Goal: Use online tool/utility: Utilize a website feature to perform a specific function

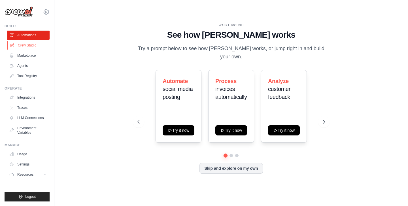
click at [30, 45] on link "Crew Studio" at bounding box center [28, 45] width 43 height 9
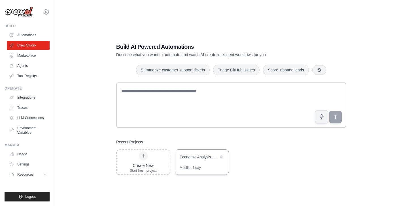
click at [202, 158] on div "Economic Analysis Systems with Multi-Agent" at bounding box center [199, 157] width 39 height 6
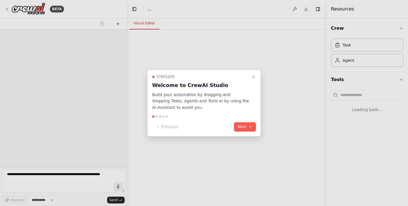
select select "****"
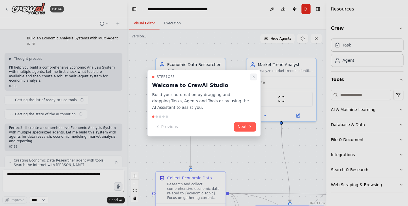
scroll to position [427, 0]
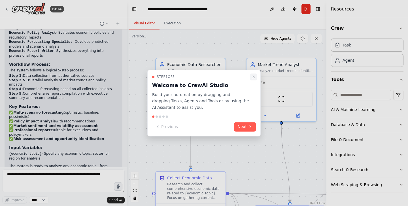
click at [253, 76] on icon "Close walkthrough" at bounding box center [253, 77] width 5 height 5
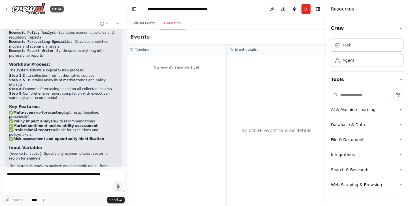
click at [174, 24] on button "Execution" at bounding box center [173, 24] width 26 height 12
click at [146, 23] on button "Visual Editor" at bounding box center [144, 24] width 30 height 12
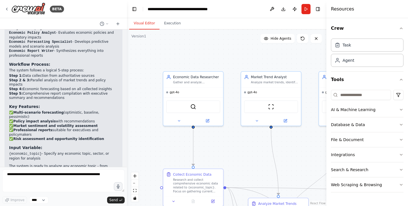
scroll to position [0, 0]
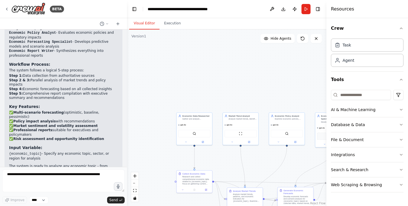
click at [297, 198] on div "Develop economic forecasts and scenario analysis for {economic_topic} based on …" at bounding box center [298, 200] width 28 height 9
click at [292, 202] on div "Develop economic forecasts and scenario analysis for {economic_topic} based on …" at bounding box center [298, 200] width 28 height 9
click at [291, 192] on div "Generate Economic Forecasts" at bounding box center [298, 192] width 28 height 6
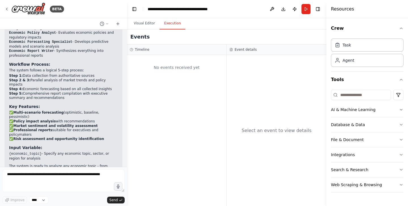
click at [176, 21] on button "Execution" at bounding box center [173, 24] width 26 height 12
click at [50, 180] on textarea at bounding box center [63, 181] width 122 height 23
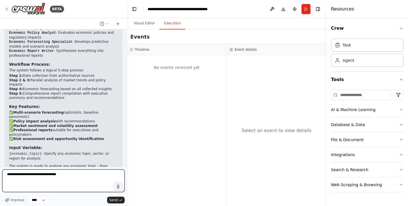
type textarea "**********"
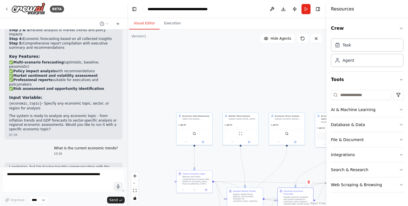
click at [147, 22] on button "Visual Editor" at bounding box center [144, 24] width 30 height 12
click at [195, 133] on img at bounding box center [194, 132] width 3 height 3
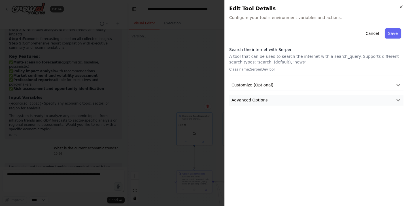
click at [397, 101] on icon "button" at bounding box center [399, 100] width 6 height 6
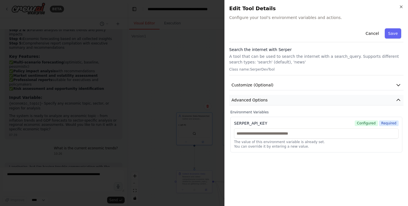
click at [397, 97] on button "Advanced Options" at bounding box center [316, 100] width 174 height 10
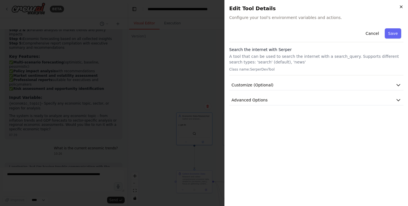
click at [402, 5] on icon "button" at bounding box center [401, 7] width 5 height 5
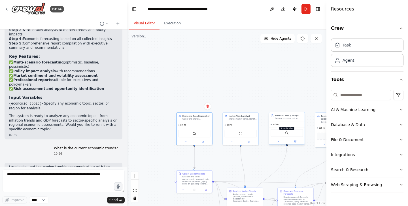
click at [288, 134] on img at bounding box center [286, 132] width 3 height 3
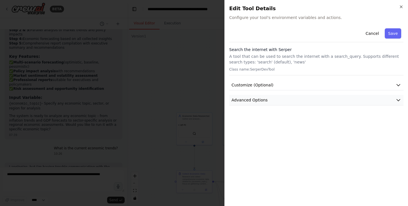
click at [399, 99] on icon "button" at bounding box center [399, 100] width 6 height 6
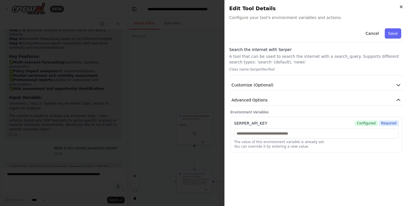
click at [402, 6] on icon "button" at bounding box center [401, 7] width 2 height 2
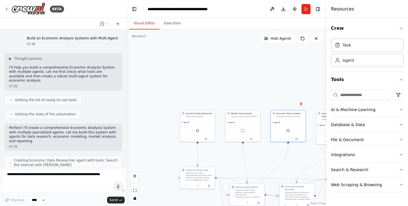
click at [294, 195] on div "Develop economic forecasts and scenario analysis for {economic_topic} based on …" at bounding box center [298, 195] width 27 height 9
click at [300, 203] on div at bounding box center [296, 205] width 35 height 6
click at [308, 205] on icon at bounding box center [308, 205] width 2 height 2
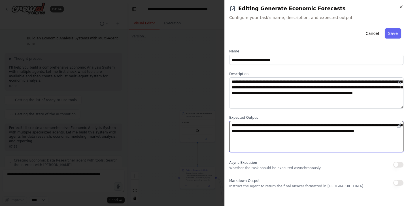
drag, startPoint x: 232, startPoint y: 125, endPoint x: 296, endPoint y: 139, distance: 64.8
click at [296, 139] on textarea "**********" at bounding box center [316, 136] width 174 height 31
click at [309, 143] on textarea "**********" at bounding box center [316, 136] width 174 height 31
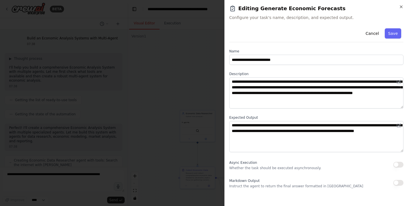
click at [399, 182] on button "button" at bounding box center [398, 183] width 10 height 6
click at [395, 31] on button "Save" at bounding box center [393, 33] width 16 height 10
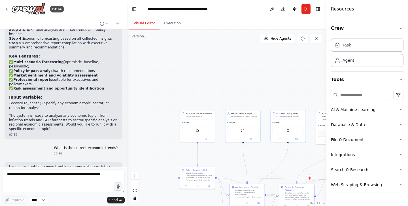
scroll to position [477, 0]
click at [55, 179] on textarea at bounding box center [63, 181] width 122 height 23
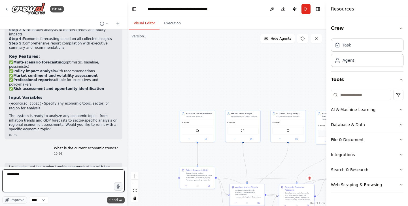
type textarea "*********"
click at [115, 201] on span "Send" at bounding box center [113, 200] width 9 height 5
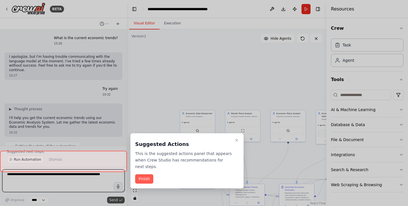
scroll to position [592, 0]
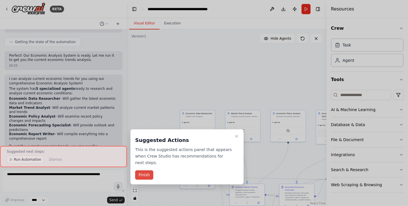
click at [149, 176] on button "Finish" at bounding box center [144, 174] width 18 height 9
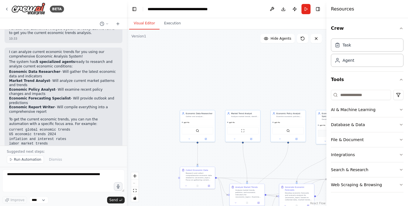
scroll to position [719, 0]
drag, startPoint x: 10, startPoint y: 98, endPoint x: 85, endPoint y: 114, distance: 77.3
click at [85, 128] on ul "current global economic trends US economic trends 2024 inflation and interest r…" at bounding box center [63, 140] width 109 height 24
copy ul "current global economic trends US economic trends 2024 inflation and interest r…"
click at [109, 118] on div "I can analyze current economic trends for you using our comprehensive Economic …" at bounding box center [63, 109] width 109 height 118
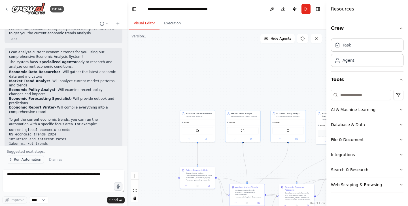
click at [27, 160] on span "Run Automation" at bounding box center [27, 159] width 27 height 5
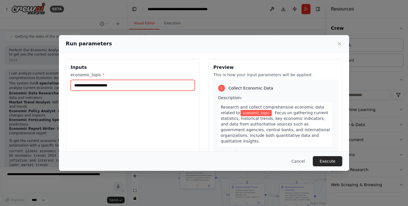
click at [137, 87] on input "economic_topic *" at bounding box center [133, 85] width 124 height 11
type input "**********"
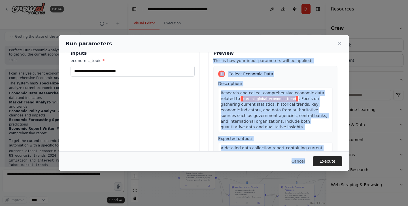
scroll to position [49, 0]
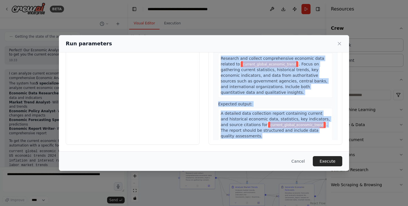
drag, startPoint x: 214, startPoint y: 74, endPoint x: 296, endPoint y: 142, distance: 106.3
click at [296, 142] on div "Preview This is how your input parameters will be applied: 1 Collect Economic D…" at bounding box center [276, 77] width 134 height 134
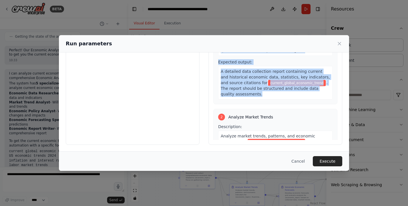
scroll to position [43, 0]
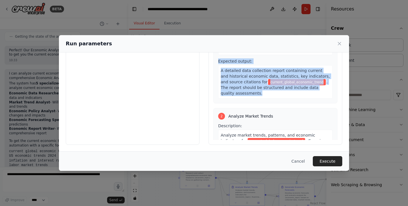
copy div "This is how your input parameters will be applied: 1 Collect Economic Data Desc…"
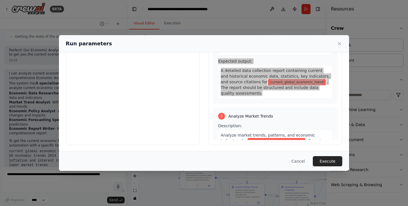
click at [269, 92] on div "A detailed data collection report containing current and historical economic da…" at bounding box center [275, 81] width 115 height 33
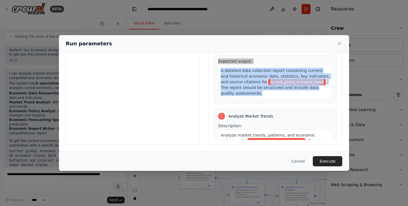
click at [268, 91] on div "A detailed data collection report containing current and historical economic da…" at bounding box center [275, 81] width 115 height 33
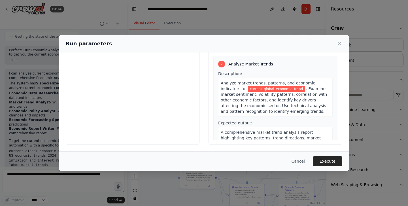
scroll to position [96, 0]
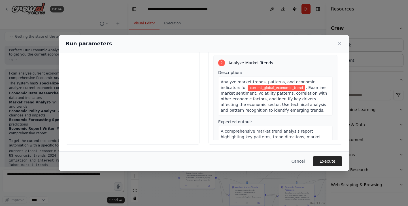
click at [233, 67] on div "2 Analyze Market Trends Description: Analyze market trends, patterns, and econo…" at bounding box center [275, 109] width 124 height 109
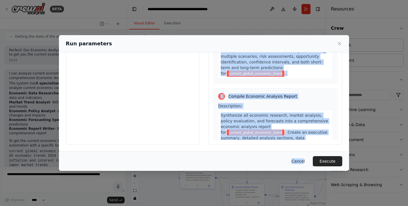
scroll to position [468, 0]
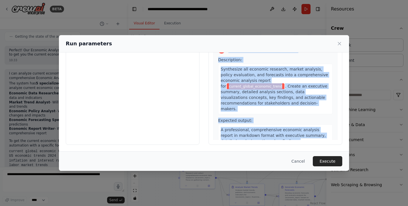
drag, startPoint x: 219, startPoint y: 62, endPoint x: 292, endPoint y: 136, distance: 103.8
click at [292, 136] on div "1 Collect Economic Data Description: Research and collect comprehensive economi…" at bounding box center [275, 85] width 124 height 109
copy div "2 Analyze Market Trends Description: Analyze market trends, patterns, and econo…"
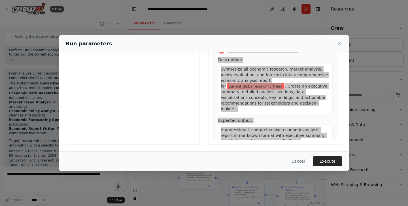
click at [288, 132] on div "A professional, comprehensive economic analysis report in markdown format with …" at bounding box center [275, 143] width 115 height 39
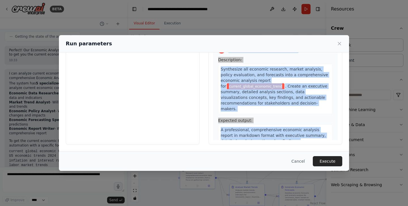
click at [281, 128] on div "A professional, comprehensive economic analysis report in markdown format with …" at bounding box center [275, 143] width 115 height 39
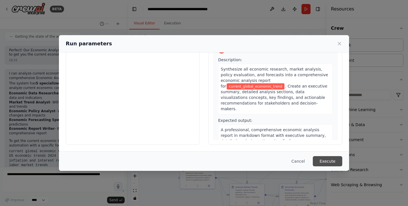
click at [335, 160] on button "Execute" at bounding box center [327, 161] width 29 height 10
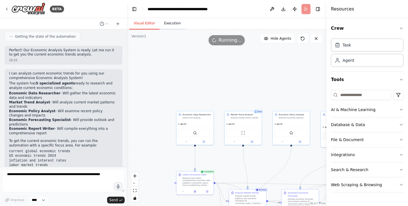
click at [173, 22] on button "Execution" at bounding box center [173, 24] width 26 height 12
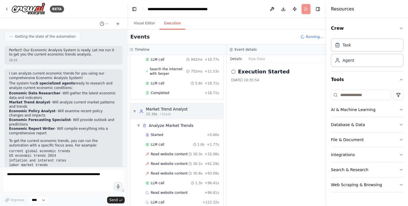
scroll to position [116, 0]
click at [144, 24] on button "Visual Editor" at bounding box center [144, 24] width 30 height 12
click at [172, 26] on button "Execution" at bounding box center [173, 24] width 26 height 12
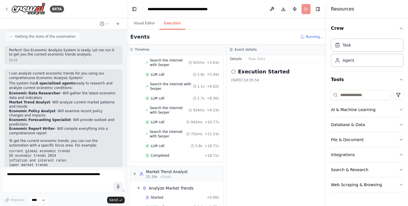
scroll to position [120, 0]
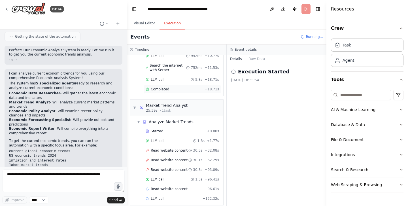
click at [160, 87] on span "Completed" at bounding box center [160, 89] width 18 height 5
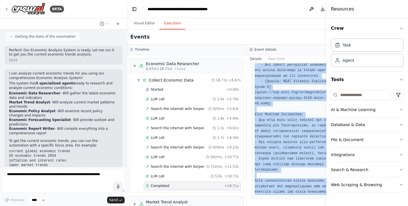
scroll to position [325, 0]
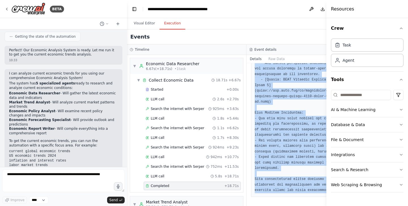
drag, startPoint x: 255, startPoint y: 101, endPoint x: 312, endPoint y: 204, distance: 117.3
click at [312, 204] on div "Completed 30/08/2025, 10:36:20 Description Research and collect comprehensive e…" at bounding box center [307, 134] width 120 height 143
copy div "Research and collect comprehensive economic data related to {economic_topic}. F…"
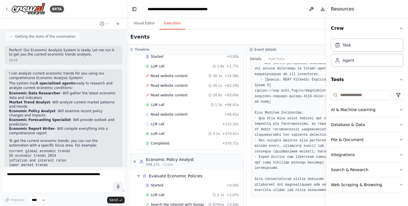
scroll to position [171, 0]
click at [166, 143] on span "Completed" at bounding box center [160, 143] width 18 height 5
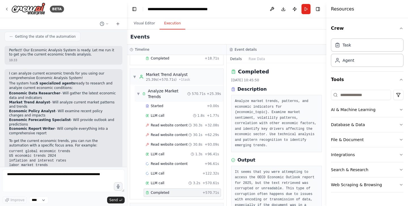
scroll to position [152, 0]
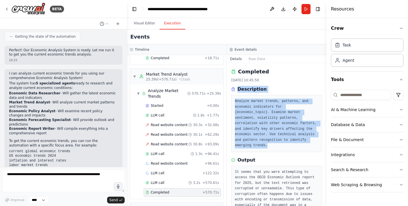
drag, startPoint x: 232, startPoint y: 89, endPoint x: 275, endPoint y: 151, distance: 75.8
click at [275, 151] on div "Description Analyze market trends, patterns, and economic indicators for {econo…" at bounding box center [276, 119] width 91 height 66
copy div "Description Analyze market trends, patterns, and economic indicators for {econo…"
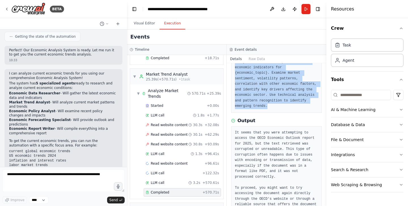
scroll to position [43, 0]
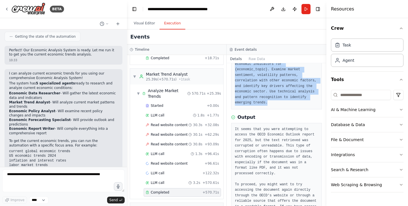
click at [286, 106] on pre "Analyze market trends, patterns, and economic indicators for {economic_topic}. …" at bounding box center [276, 81] width 83 height 50
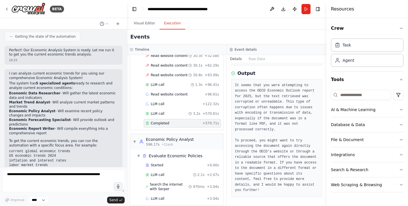
scroll to position [88, 0]
click at [401, 138] on icon "button" at bounding box center [401, 139] width 5 height 5
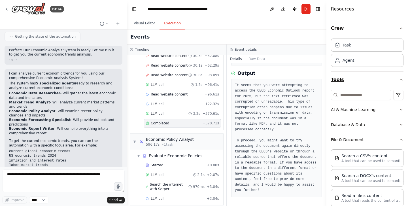
scroll to position [0, 0]
click at [402, 78] on icon "button" at bounding box center [401, 79] width 5 height 5
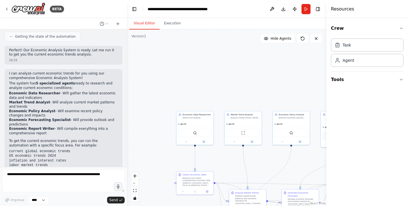
click at [149, 22] on button "Visual Editor" at bounding box center [144, 24] width 30 height 12
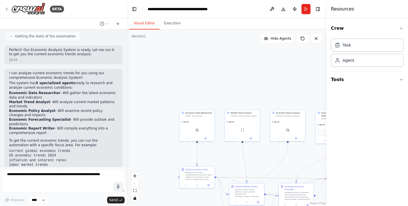
scroll to position [697, 0]
click at [173, 22] on button "Execution" at bounding box center [173, 24] width 26 height 12
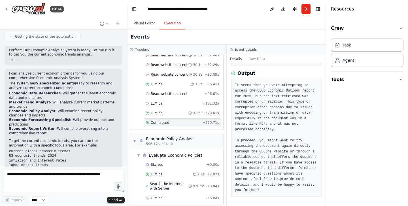
scroll to position [221, 0]
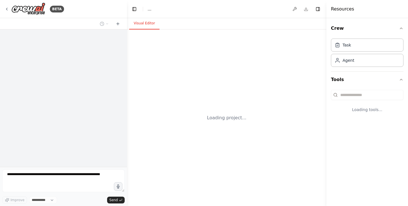
select select "****"
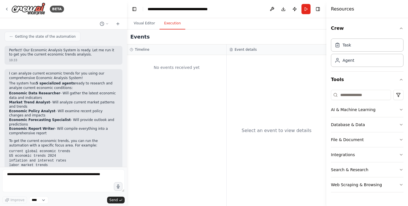
click at [171, 24] on button "Execution" at bounding box center [173, 24] width 26 height 12
drag, startPoint x: 10, startPoint y: 119, endPoint x: 75, endPoint y: 121, distance: 65.2
click at [75, 149] on li "current global economic trends" at bounding box center [63, 151] width 109 height 5
copy code "current global economic trends"
click at [34, 178] on textarea at bounding box center [63, 181] width 122 height 23
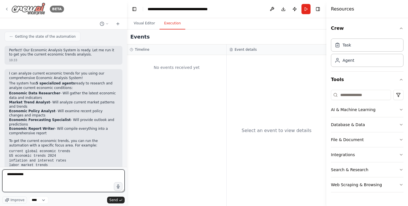
paste textarea "**********"
type textarea "**********"
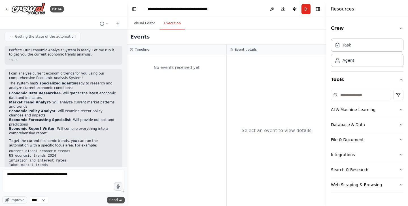
click at [117, 200] on span "Send" at bounding box center [113, 200] width 9 height 5
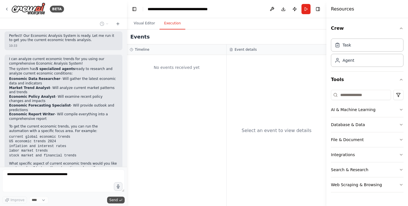
scroll to position [731, 0]
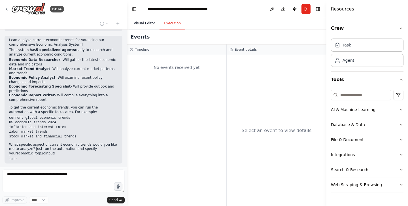
click at [145, 22] on button "Visual Editor" at bounding box center [144, 24] width 30 height 12
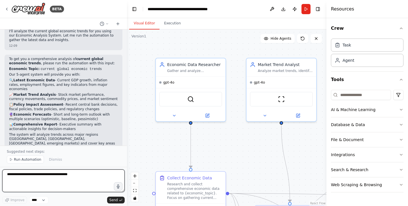
scroll to position [901, 0]
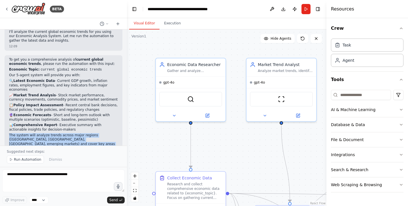
drag, startPoint x: 10, startPoint y: 92, endPoint x: 69, endPoint y: 118, distance: 64.4
click at [69, 118] on div "To get you a comprehensive analysis of current global economic trends , please …" at bounding box center [63, 122] width 109 height 129
copy div "The system will analyze trends across major regions (US, Europe, Asia-Pacific, …"
click at [106, 170] on li "Geopolitical economic impacts" at bounding box center [63, 172] width 109 height 5
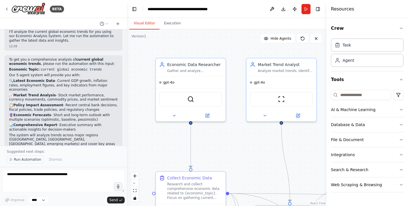
click at [33, 160] on span "Run Automation" at bounding box center [27, 159] width 27 height 5
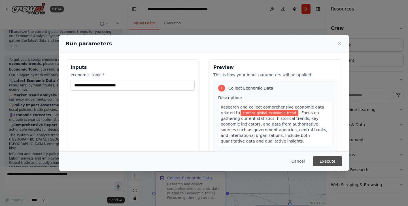
click at [332, 160] on button "Execute" at bounding box center [327, 161] width 29 height 10
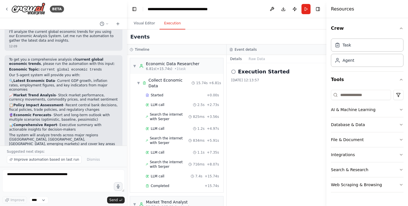
click at [171, 23] on button "Execution" at bounding box center [173, 24] width 26 height 12
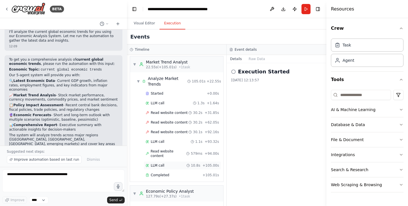
scroll to position [138, 0]
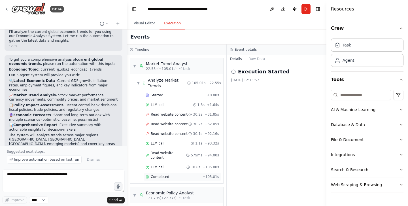
click at [163, 175] on span "Completed" at bounding box center [160, 177] width 18 height 5
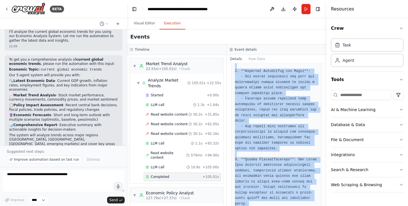
scroll to position [416, 0]
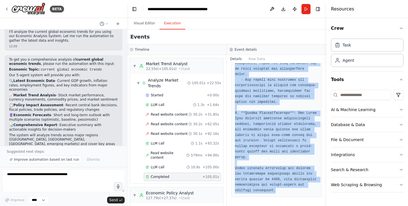
drag, startPoint x: 231, startPoint y: 89, endPoint x: 306, endPoint y: 192, distance: 127.8
click at [306, 192] on div "Completed 30/08/2025, 12:16:05 Description Analyze market trends, patterns, and…" at bounding box center [277, 134] width 100 height 143
copy div "Description Analyze market trends, patterns, and economic indicators for {econo…"
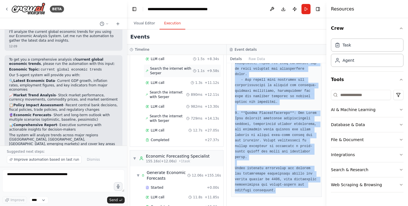
scroll to position [363, 0]
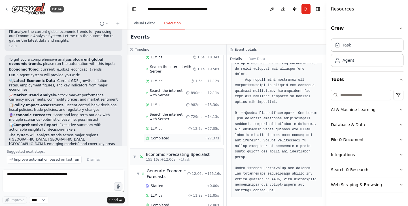
click at [167, 136] on span "Completed" at bounding box center [160, 138] width 18 height 5
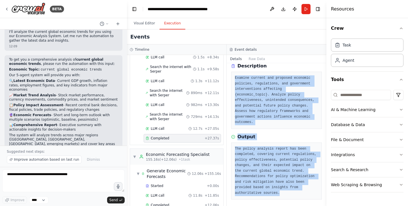
drag, startPoint x: 236, startPoint y: 78, endPoint x: 317, endPoint y: 194, distance: 142.3
click at [317, 194] on div "Completed 30/08/2025, 12:16:33 Description Examine current and proposed economi…" at bounding box center [277, 134] width 100 height 143
click at [305, 185] on pre "The policy analysis report has been completed, covering current regulations, po…" at bounding box center [276, 171] width 83 height 50
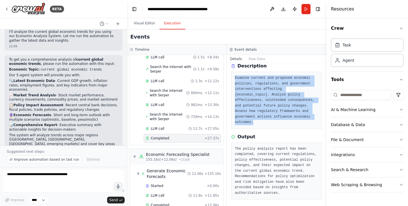
drag, startPoint x: 234, startPoint y: 76, endPoint x: 266, endPoint y: 122, distance: 55.6
click at [266, 122] on div "Examine current and proposed economic policies, regulations, and government int…" at bounding box center [276, 100] width 91 height 57
copy pre "Examine current and proposed economic policies, regulations, and government int…"
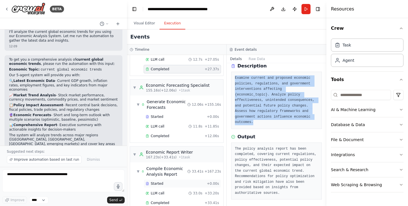
scroll to position [432, 0]
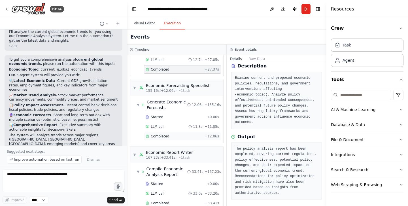
click at [162, 134] on span "Completed" at bounding box center [160, 136] width 18 height 5
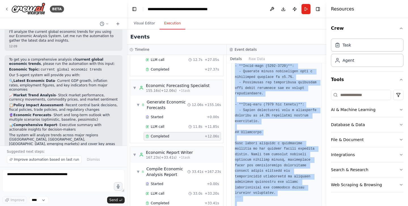
scroll to position [901, 0]
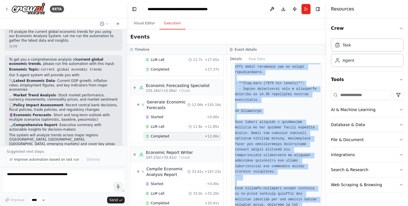
drag, startPoint x: 236, startPoint y: 78, endPoint x: 308, endPoint y: 197, distance: 138.9
click at [307, 197] on div "Completed 30/08/2025, 12:16:45 Description Develop economic forecasts and scena…" at bounding box center [277, 134] width 100 height 143
copy div "Develop economic forecasts and scenario analysis for {economic_topic} based on …"
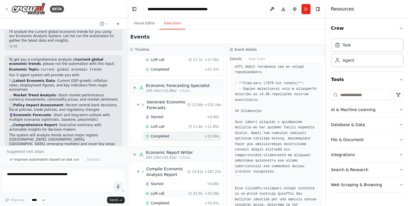
scroll to position [0, 0]
click at [162, 201] on span "Completed" at bounding box center [160, 203] width 18 height 5
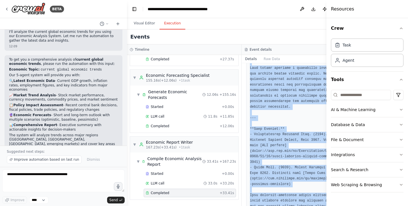
scroll to position [971, 0]
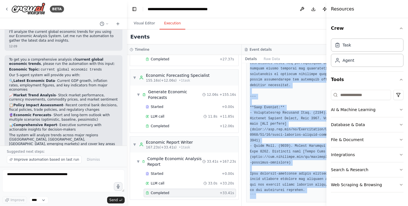
drag, startPoint x: 246, startPoint y: 87, endPoint x: 303, endPoint y: 188, distance: 115.8
click at [303, 189] on div "Completed 30/08/2025, 12:17:18 Description Synthesize all economic research, ma…" at bounding box center [299, 134] width 115 height 143
copy div "Description Synthesize all economic research, market analysis, policy evaluatio…"
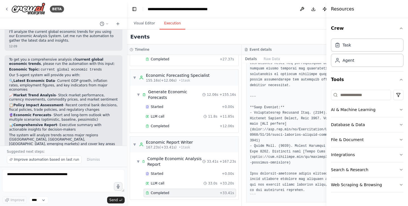
scroll to position [0, 0]
click at [168, 181] on div "LLM call 33.0s + 33.20s" at bounding box center [190, 183] width 88 height 5
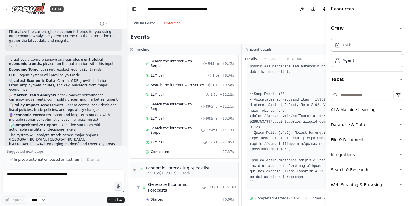
scroll to position [328, 0]
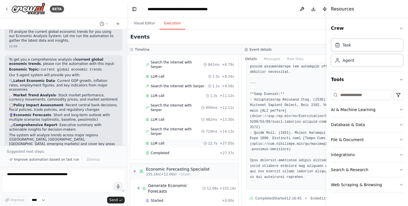
click at [166, 141] on div "LLM call 12.7s + 27.05s" at bounding box center [190, 143] width 88 height 5
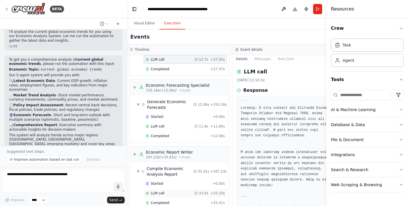
scroll to position [422, 0]
click at [157, 191] on span "LLM call" at bounding box center [158, 193] width 14 height 5
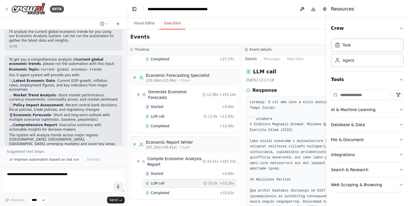
scroll to position [378, 0]
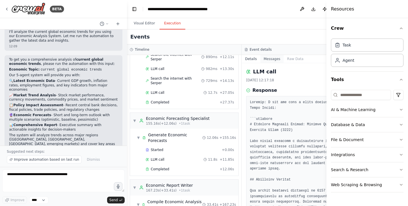
click at [270, 59] on button "Messages" at bounding box center [273, 59] width 24 height 8
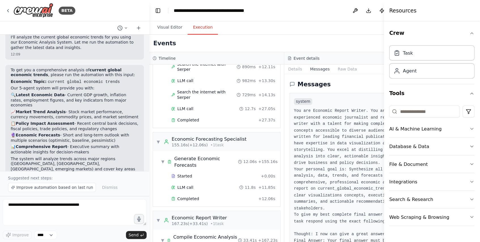
scroll to position [0, 0]
click at [296, 57] on button "Raw Data" at bounding box center [295, 59] width 23 height 8
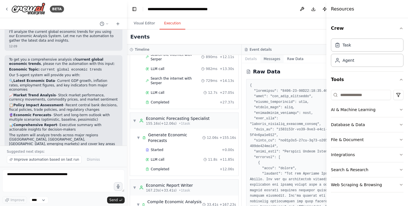
click at [269, 58] on button "Messages" at bounding box center [273, 59] width 24 height 8
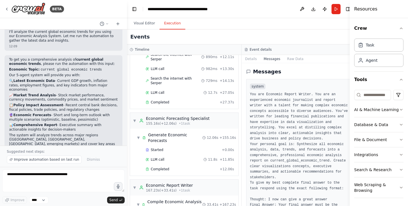
drag, startPoint x: 327, startPoint y: 10, endPoint x: 378, endPoint y: 16, distance: 51.3
click at [378, 16] on div "Resources Crew Task Agent Tools AI & Machine Learning Database & Data File & Do…" at bounding box center [379, 103] width 58 height 206
click at [248, 128] on div "system You are Economic Report Writer. You are an experienced economic journali…" at bounding box center [299, 156] width 106 height 155
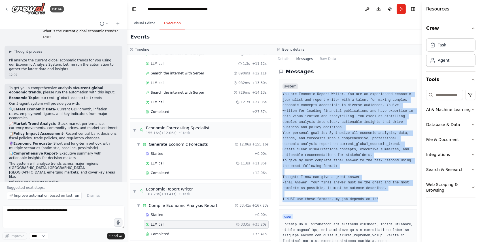
drag, startPoint x: 283, startPoint y: 92, endPoint x: 389, endPoint y: 193, distance: 147.4
click at [389, 194] on pre "You are Economic Report Writer. You are an experienced economic journalist and …" at bounding box center [348, 147] width 131 height 111
copy pre "You are Economic Report Writer. You are an experienced economic journalist and …"
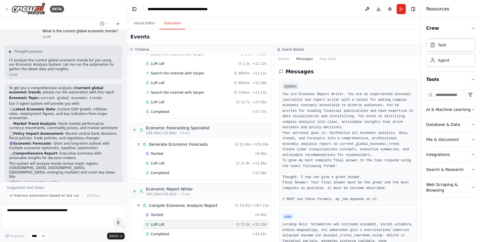
click at [322, 84] on div "system" at bounding box center [348, 86] width 131 height 7
click at [163, 161] on span "LLM call" at bounding box center [158, 163] width 14 height 5
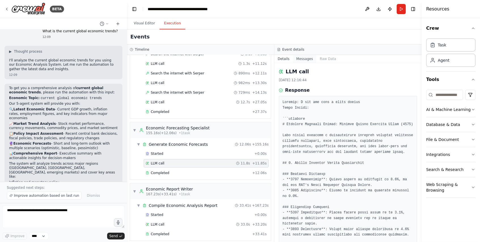
click at [307, 58] on button "Messages" at bounding box center [305, 59] width 24 height 8
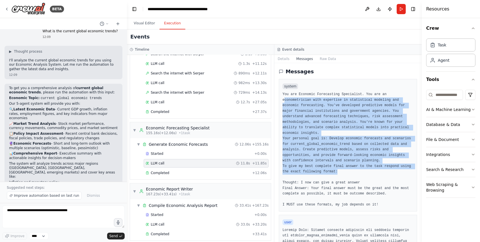
drag, startPoint x: 284, startPoint y: 96, endPoint x: 402, endPoint y: 165, distance: 137.1
click at [402, 165] on pre "You are Economic Forecasting Specialist. You are an econometrician with experti…" at bounding box center [348, 150] width 131 height 116
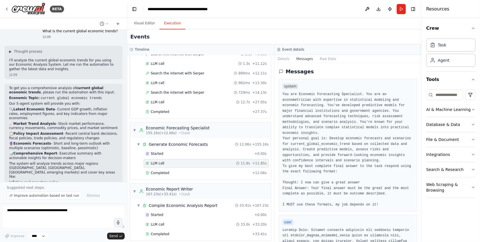
click at [392, 80] on div "system You are Economic Forecasting Specialist. You are an econometrician with …" at bounding box center [348, 145] width 138 height 133
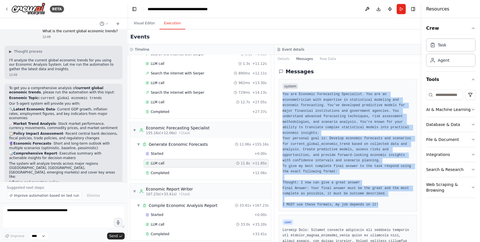
drag, startPoint x: 283, startPoint y: 93, endPoint x: 399, endPoint y: 201, distance: 158.7
click at [399, 201] on pre "You are Economic Forecasting Specialist. You are an econometrician with experti…" at bounding box center [348, 150] width 131 height 116
copy pre "You are Economic Forecasting Specialist. You are an econometrician with experti…"
click at [321, 109] on pre "You are Economic Forecasting Specialist. You are an econometrician with experti…" at bounding box center [348, 150] width 131 height 116
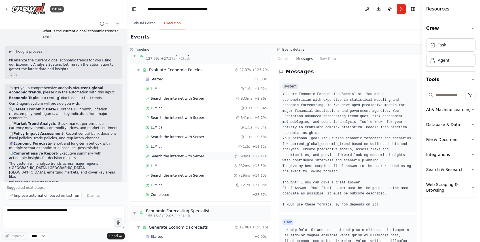
scroll to position [248, 0]
click at [164, 193] on span "Completed" at bounding box center [160, 195] width 18 height 5
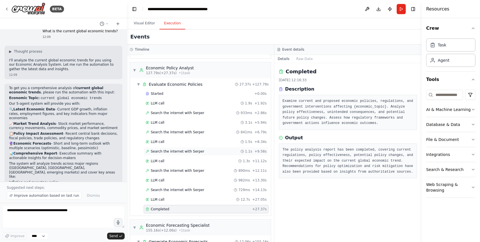
scroll to position [240, 0]
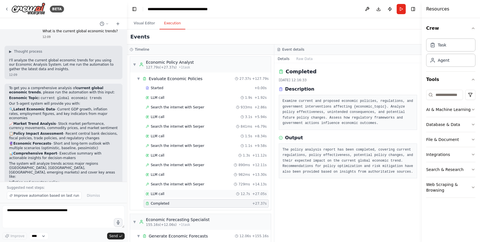
click at [160, 190] on div "LLM call 12.7s + 27.05s" at bounding box center [206, 194] width 125 height 9
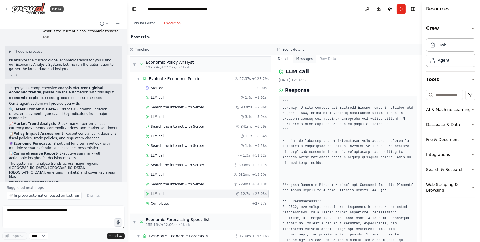
click at [310, 57] on button "Messages" at bounding box center [305, 59] width 24 height 8
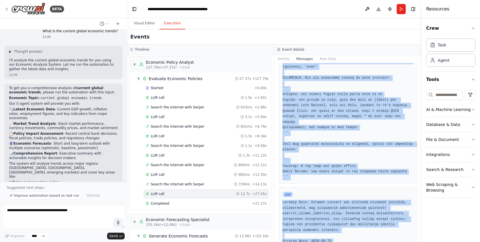
scroll to position [144, 0]
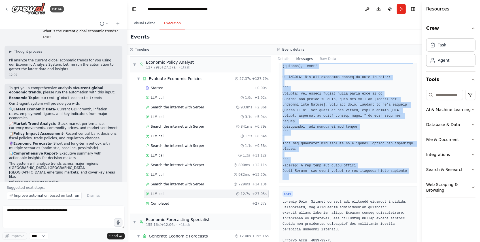
drag, startPoint x: 283, startPoint y: 74, endPoint x: 413, endPoint y: 170, distance: 161.5
click at [408, 170] on pre at bounding box center [348, 64] width 131 height 232
copy pre "You are Economic Policy Analyst. You are a policy expert with a PhD in Economic…"
click at [346, 82] on pre at bounding box center [348, 64] width 131 height 232
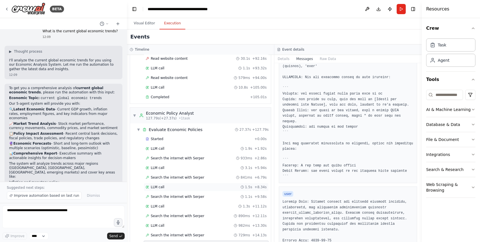
scroll to position [90, 0]
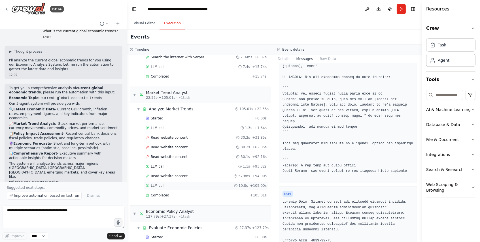
click at [172, 186] on div "LLM call 10.8s + 105.00s" at bounding box center [206, 186] width 125 height 9
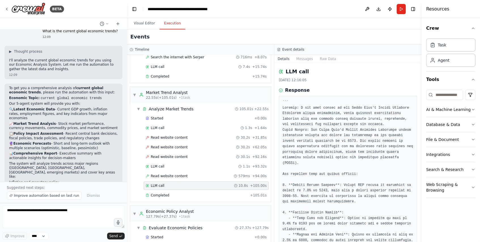
scroll to position [0, 0]
click at [303, 59] on button "Messages" at bounding box center [305, 59] width 24 height 8
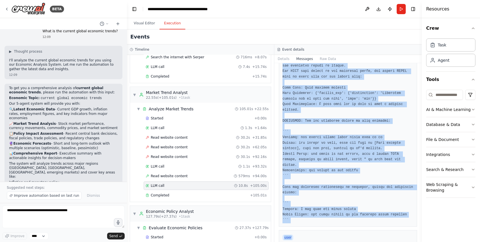
scroll to position [90, 0]
drag, startPoint x: 283, startPoint y: 93, endPoint x: 381, endPoint y: 211, distance: 153.1
click at [381, 206] on pre at bounding box center [348, 112] width 131 height 221
copy pre "You are Market Trend Analyst. You are a seasoned market analyst with over 15 ye…"
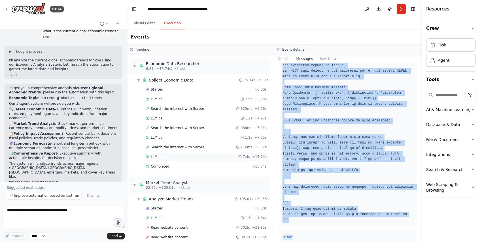
scroll to position [0, 0]
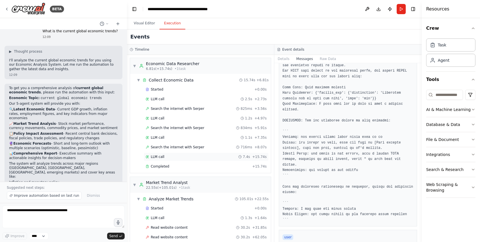
click at [164, 155] on span "LLM call" at bounding box center [158, 157] width 14 height 5
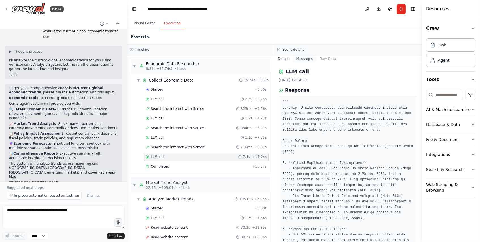
click at [307, 56] on button "Messages" at bounding box center [305, 59] width 24 height 8
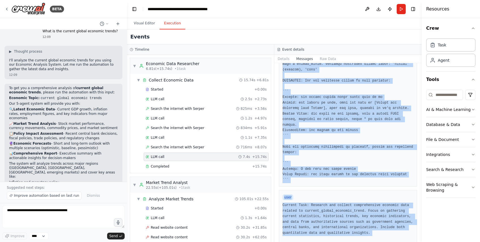
scroll to position [145, 0]
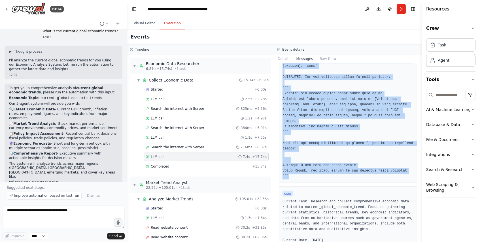
drag, startPoint x: 283, startPoint y: 93, endPoint x: 410, endPoint y: 177, distance: 152.4
click at [408, 177] on pre at bounding box center [348, 63] width 131 height 232
